Goal: Check status

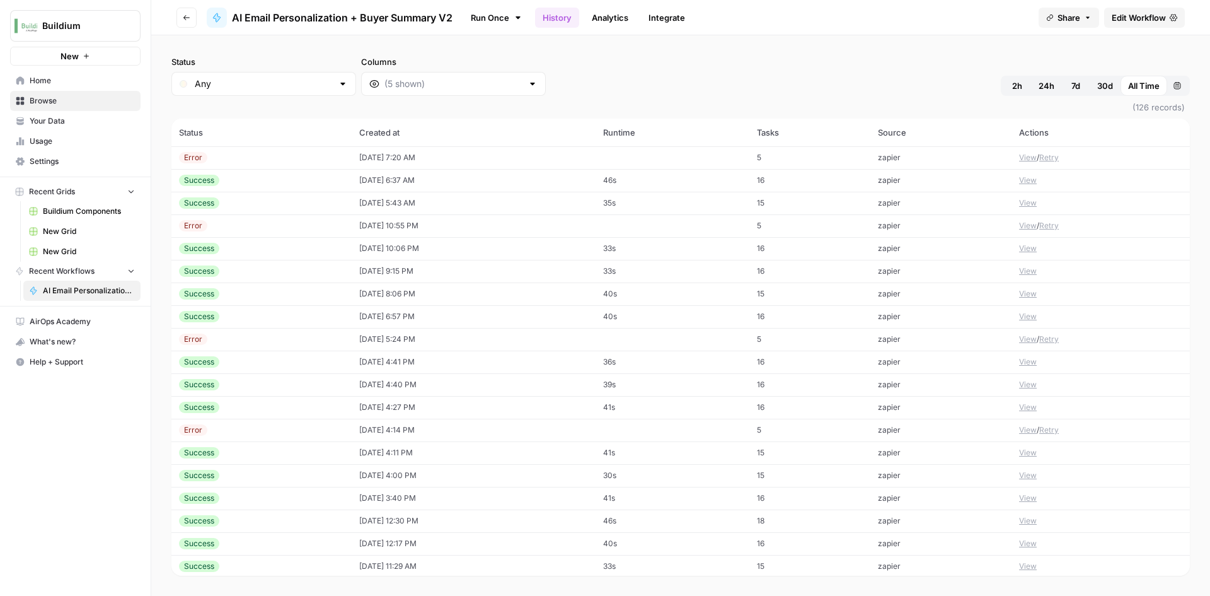
click at [406, 204] on td "[DATE] 5:43 AM" at bounding box center [474, 203] width 244 height 23
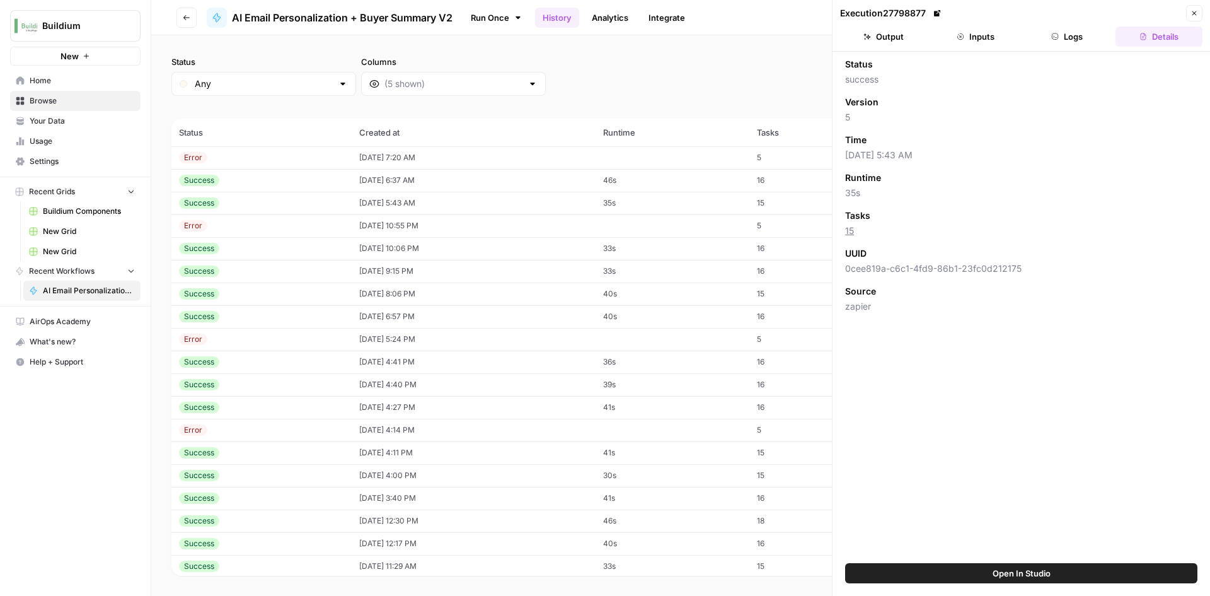
click at [875, 38] on button "Output" at bounding box center [883, 36] width 87 height 20
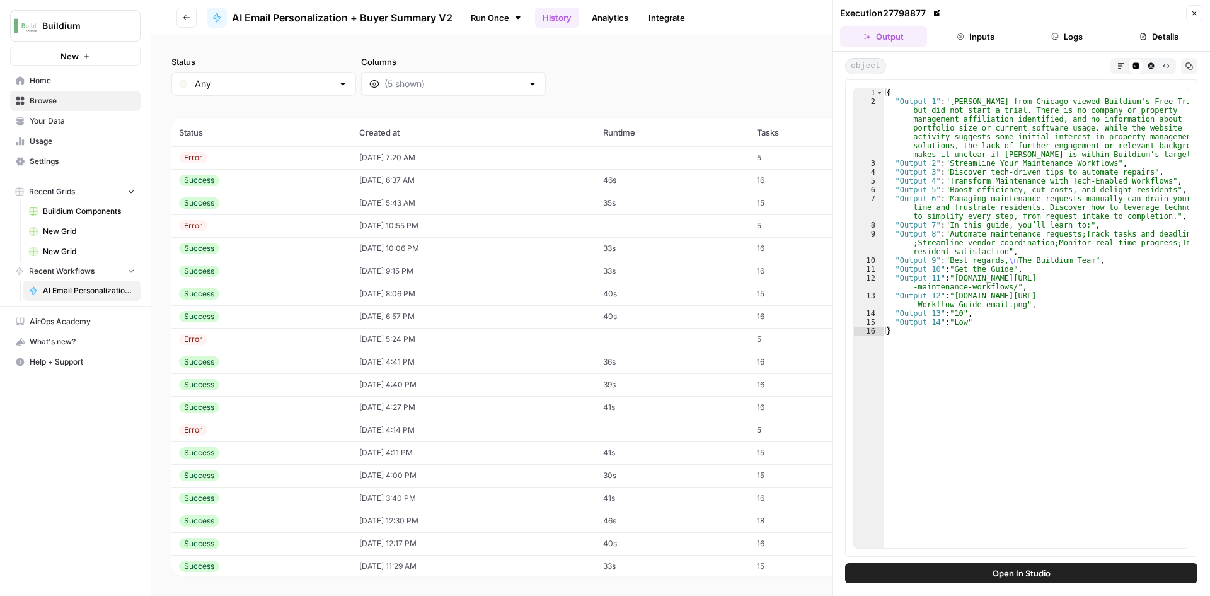
click at [320, 178] on div "Success" at bounding box center [261, 180] width 165 height 11
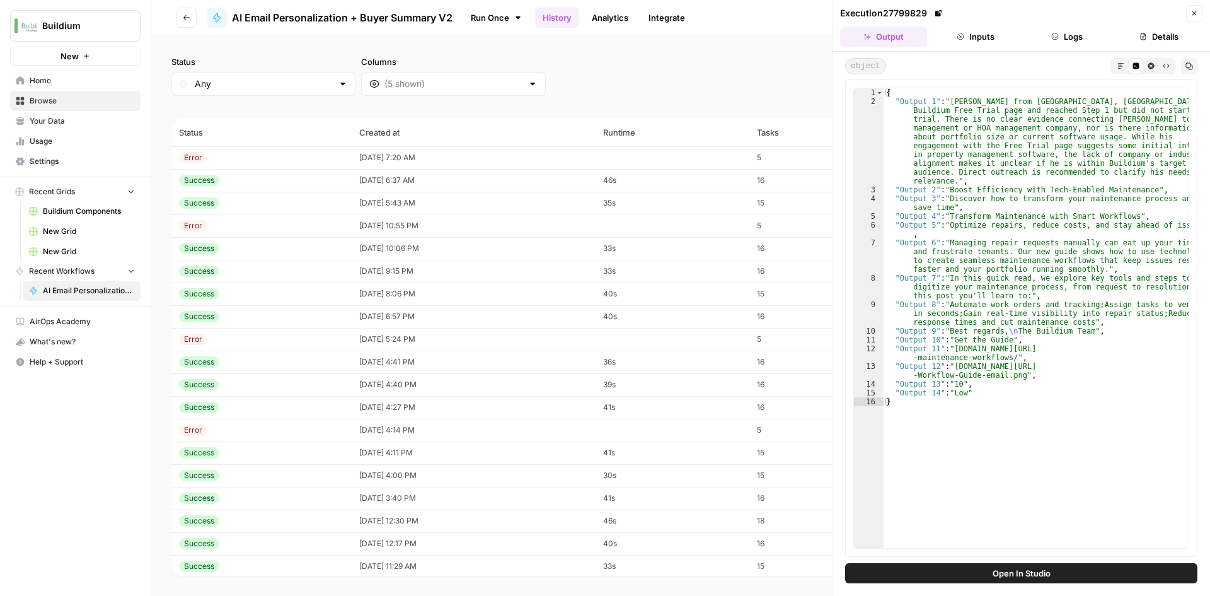
drag, startPoint x: 965, startPoint y: 28, endPoint x: 960, endPoint y: 37, distance: 9.6
click at [965, 28] on button "Inputs" at bounding box center [975, 36] width 87 height 20
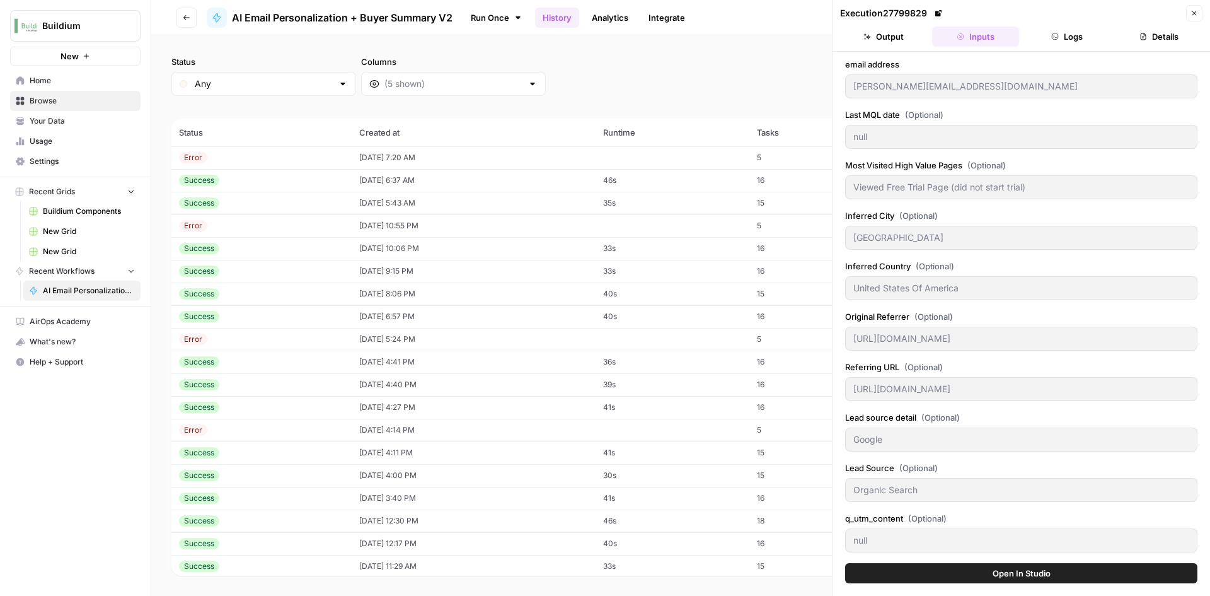
click at [253, 199] on div "Success" at bounding box center [261, 202] width 165 height 11
type input "[EMAIL_ADDRESS][PERSON_NAME][DOMAIN_NAME]"
type input "[GEOGRAPHIC_DATA]"
type input "null"
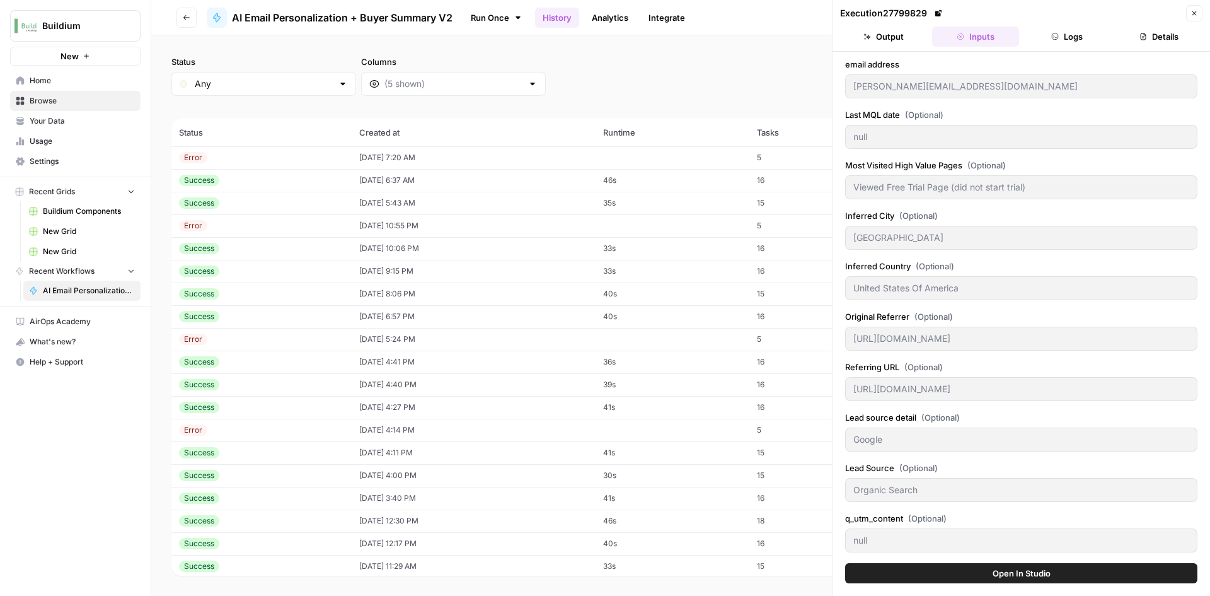
type input "Direct"
type input "[PERSON_NAME]"
type input "[EMAIL_ADDRESS][PERSON_NAME][DOMAIN_NAME]"
